Goal: Task Accomplishment & Management: Use online tool/utility

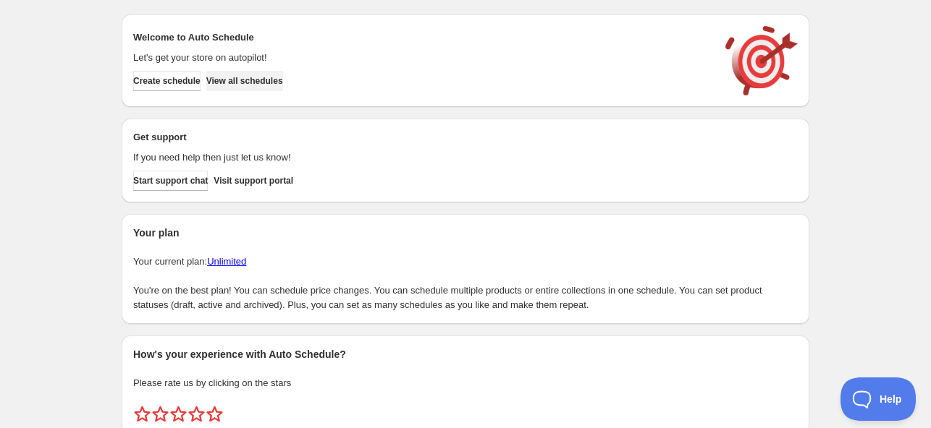
click at [283, 80] on span "View all schedules" at bounding box center [244, 81] width 77 height 12
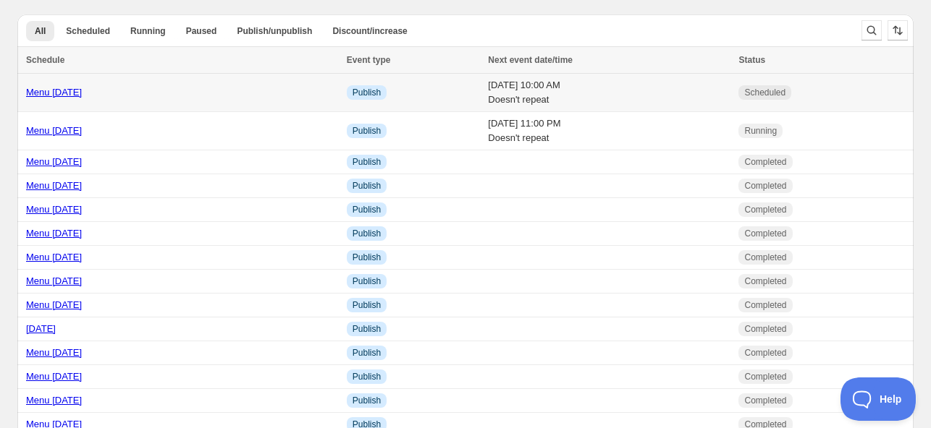
click at [58, 89] on link "Menu [DATE]" at bounding box center [54, 92] width 56 height 11
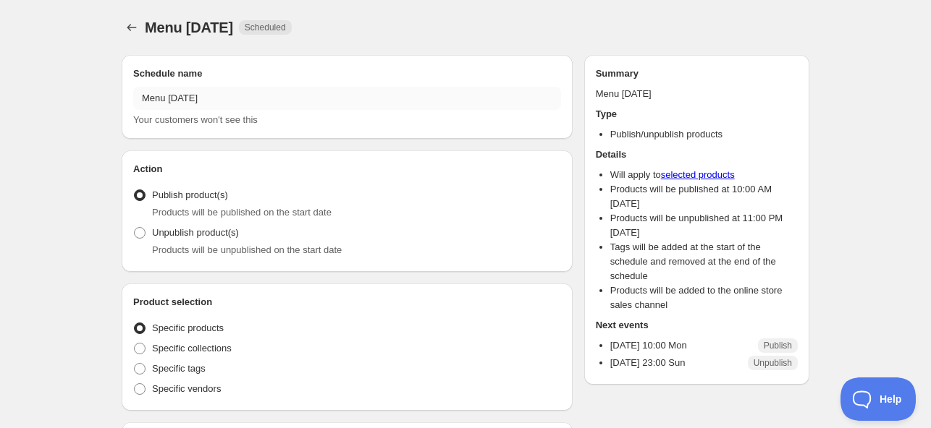
radio input "true"
checkbox input "true"
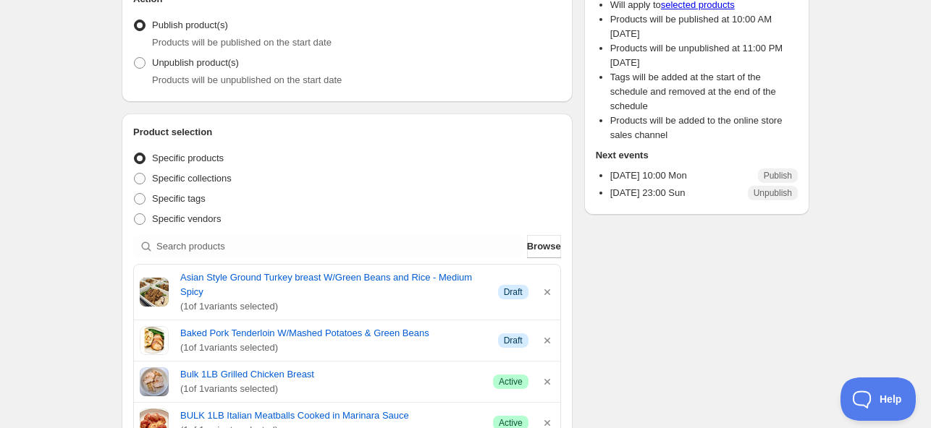
scroll to position [289, 0]
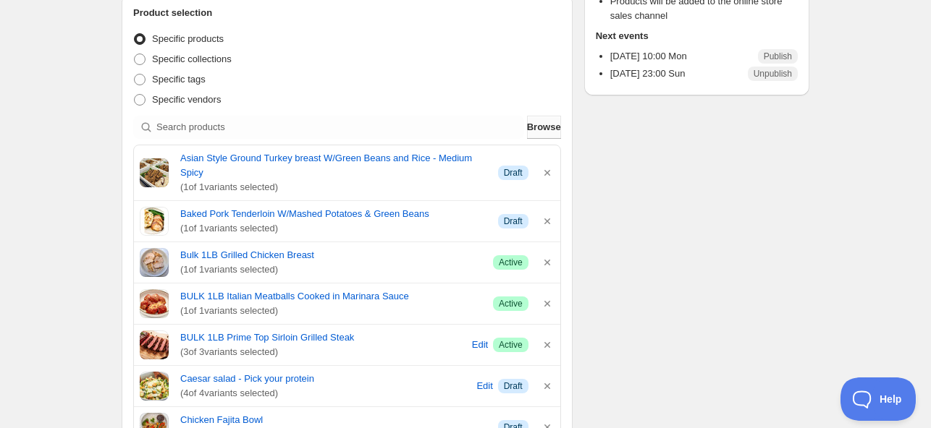
click at [544, 122] on span "Browse" at bounding box center [544, 127] width 34 height 14
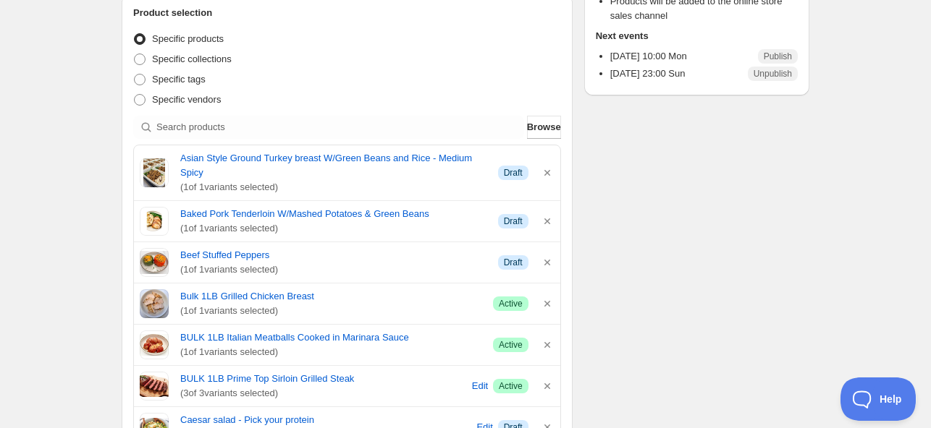
scroll to position [386, 0]
